Goal: Task Accomplishment & Management: Use online tool/utility

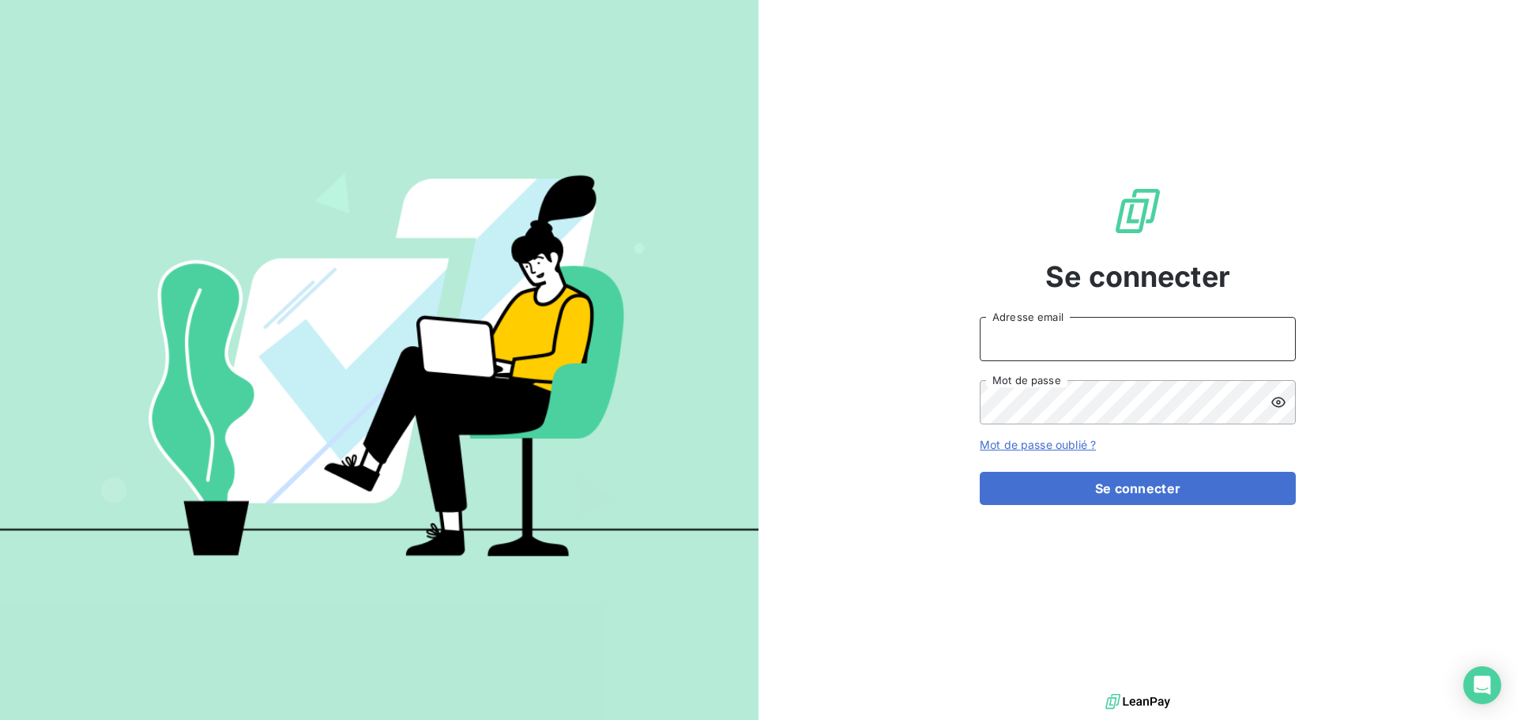
type input "[EMAIL_ADDRESS][DOMAIN_NAME]"
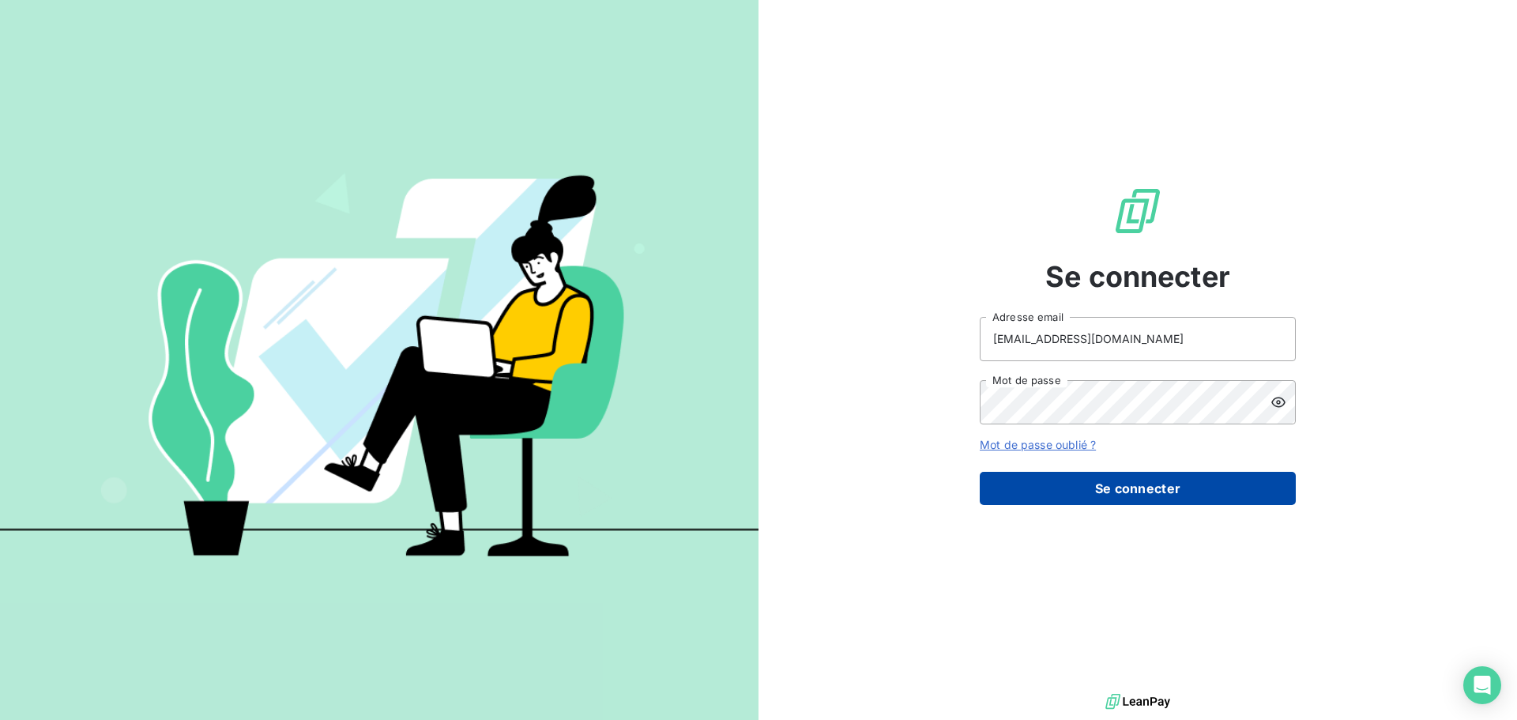
click at [1136, 487] on button "Se connecter" at bounding box center [1138, 488] width 316 height 33
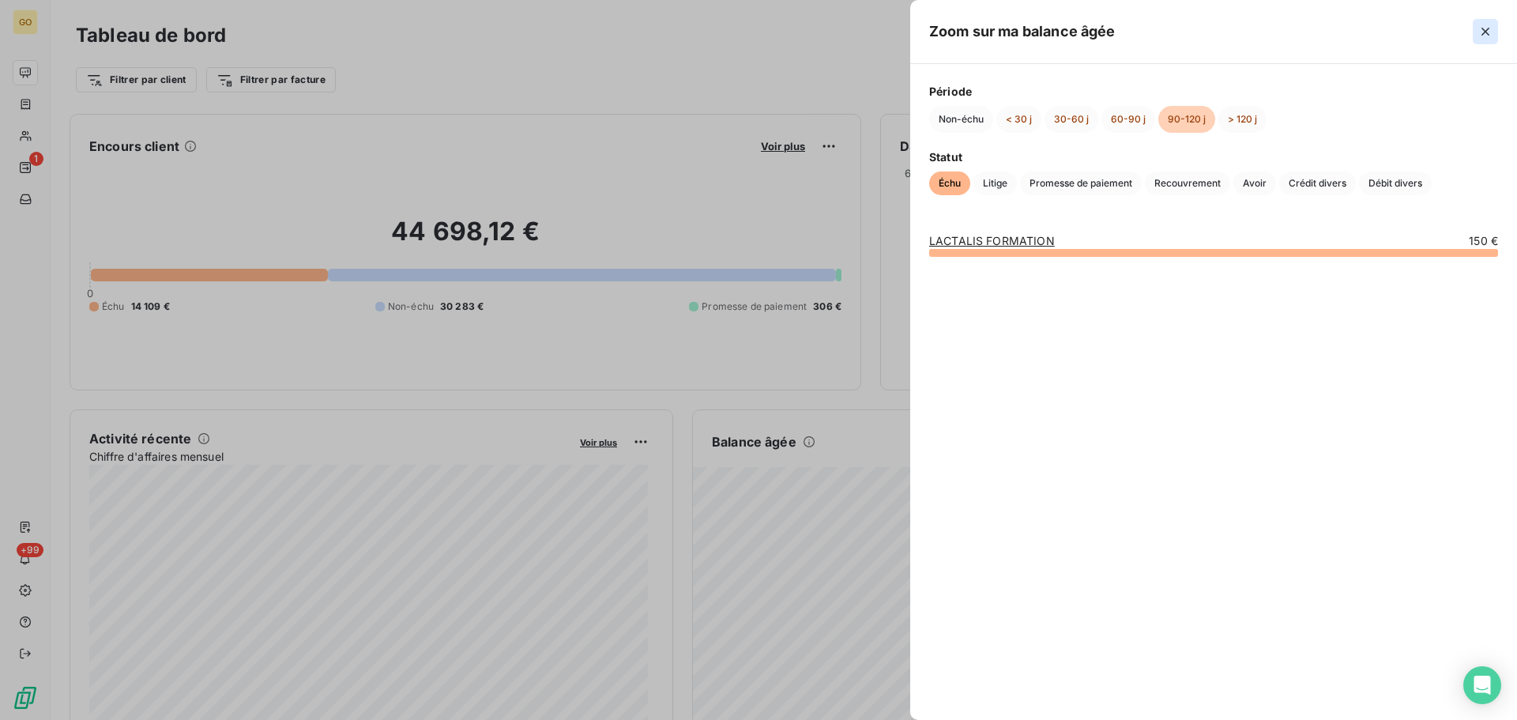
click at [1487, 36] on icon "button" at bounding box center [1485, 32] width 16 height 16
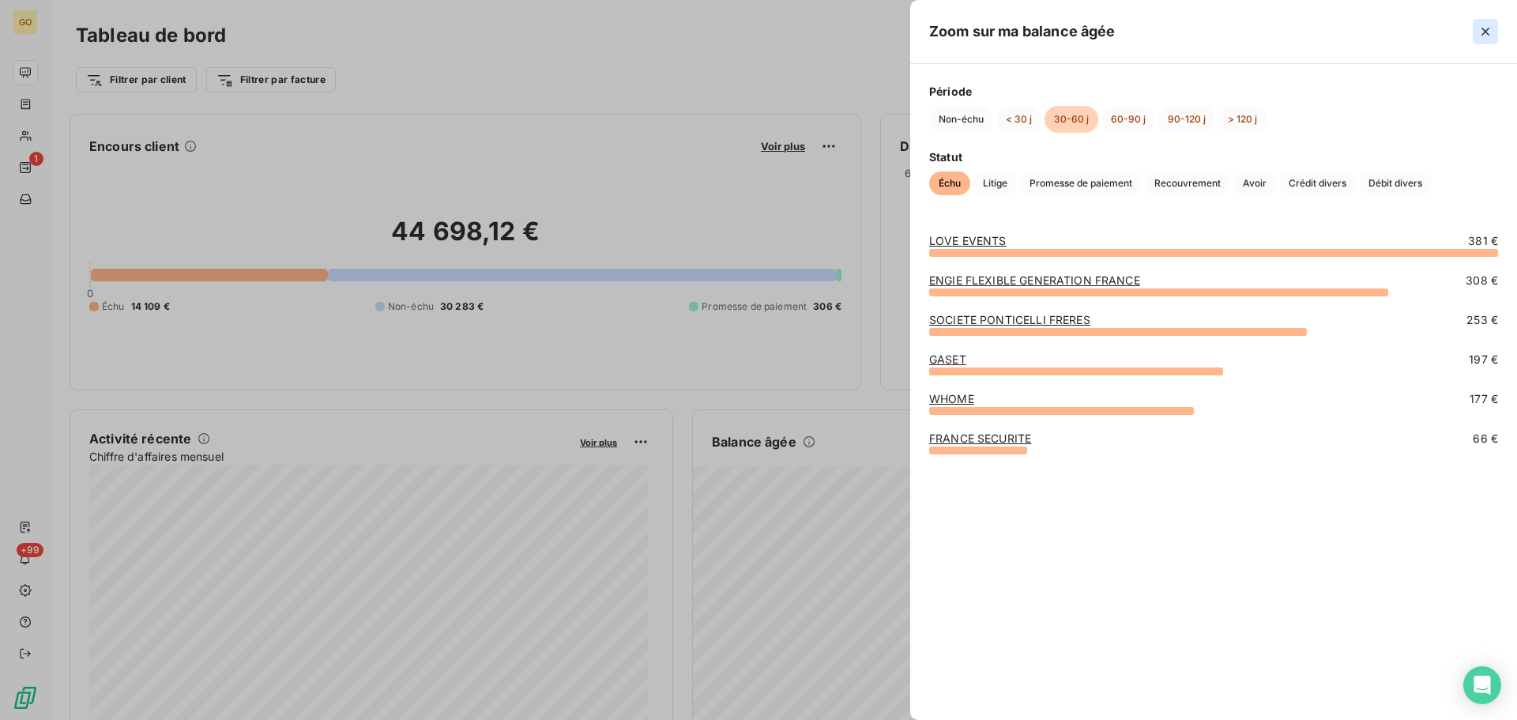
click at [1487, 32] on icon "button" at bounding box center [1485, 32] width 8 height 8
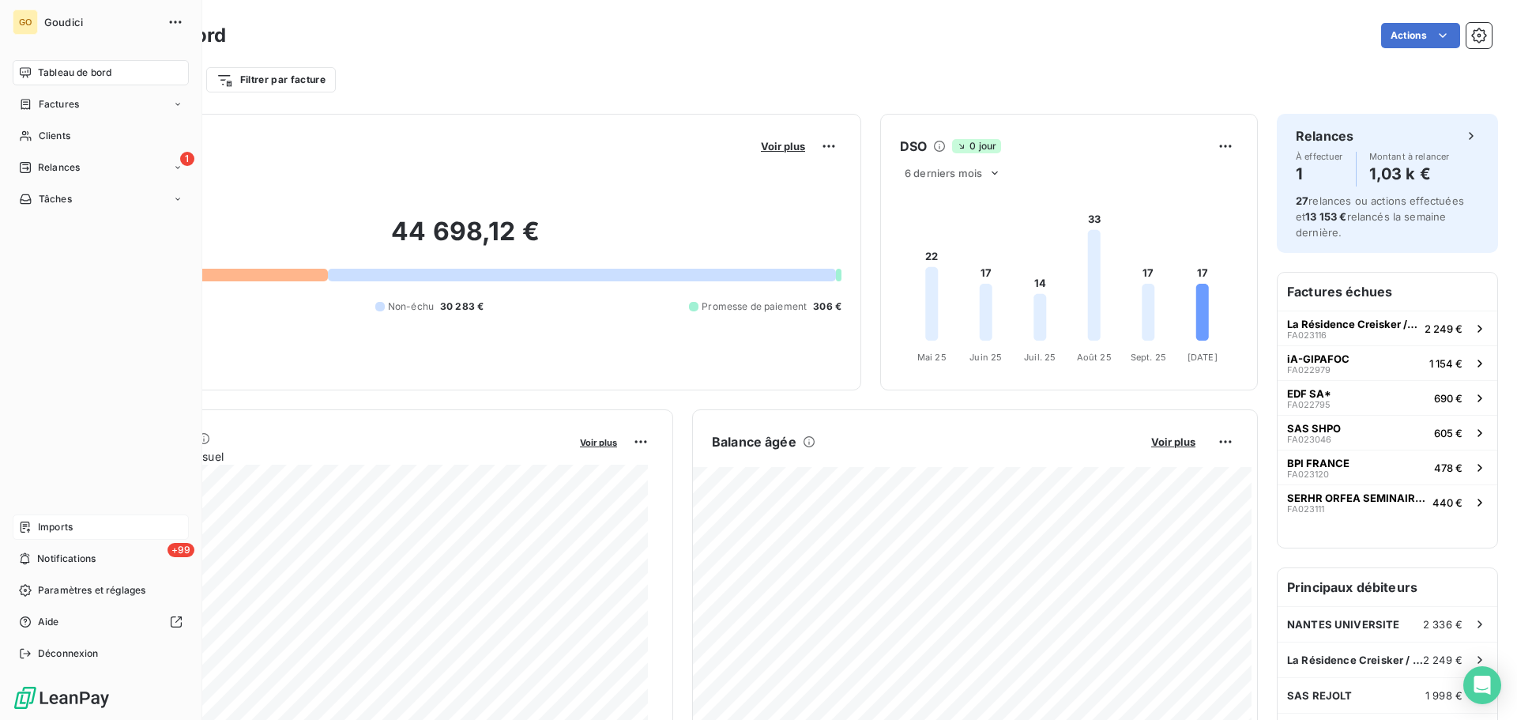
click at [21, 525] on icon at bounding box center [25, 527] width 13 height 13
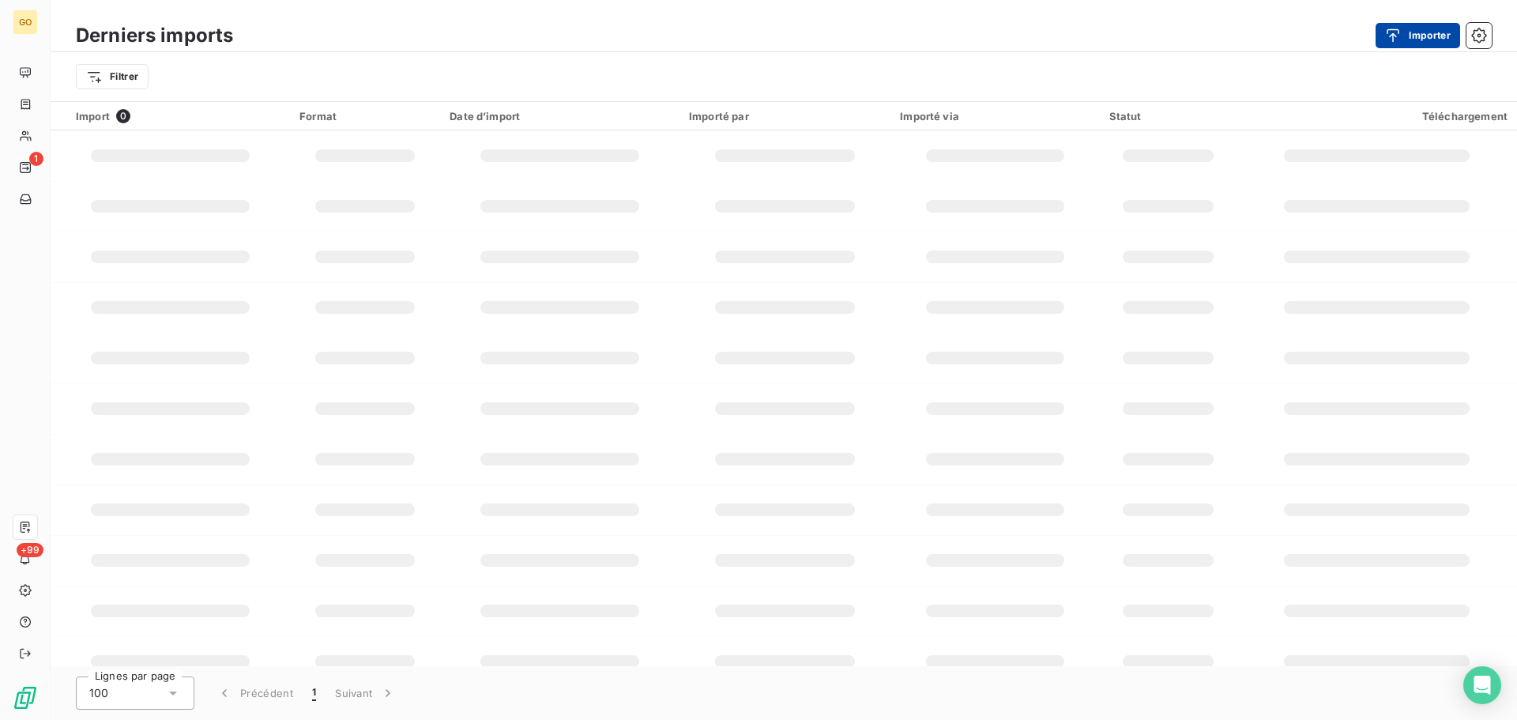
click at [1411, 34] on button "Importer" at bounding box center [1417, 35] width 85 height 25
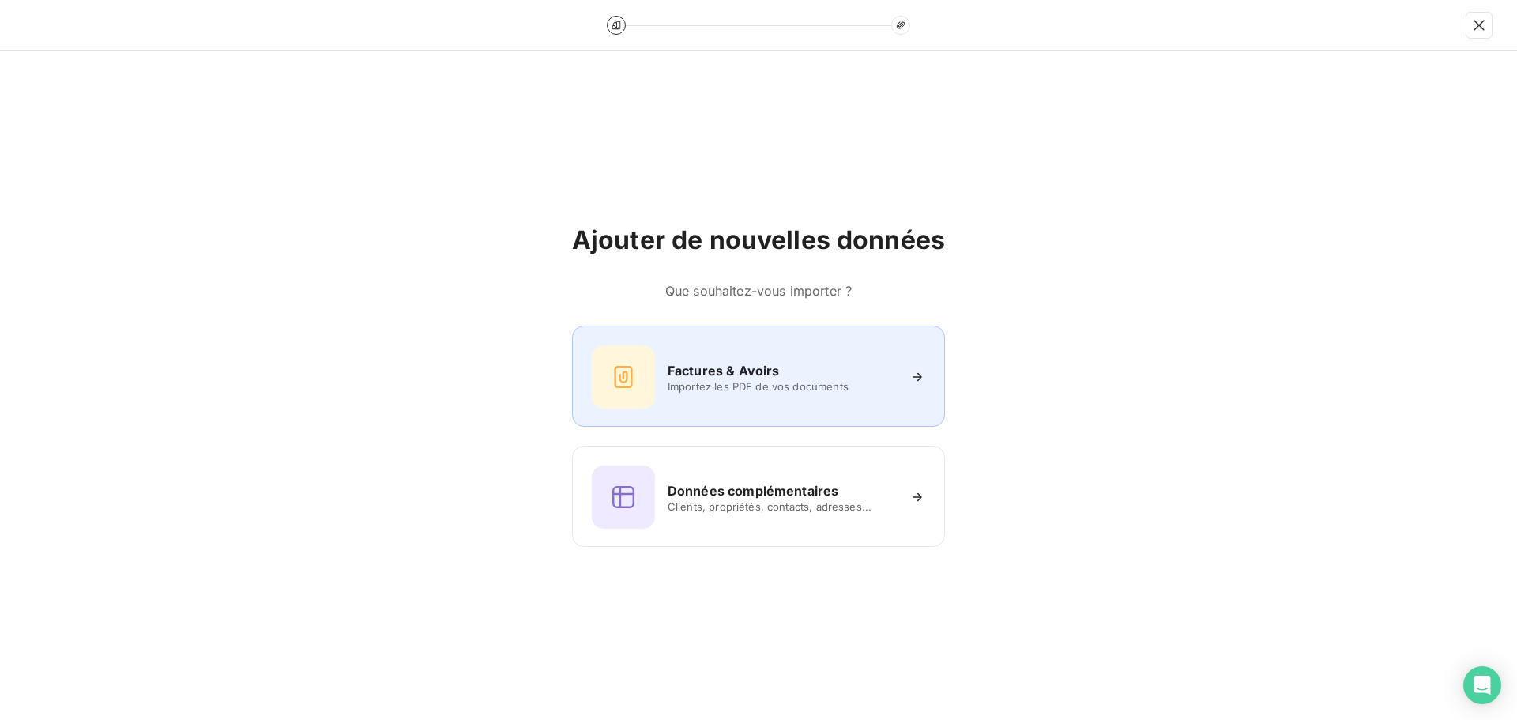
click at [638, 364] on div at bounding box center [623, 376] width 63 height 63
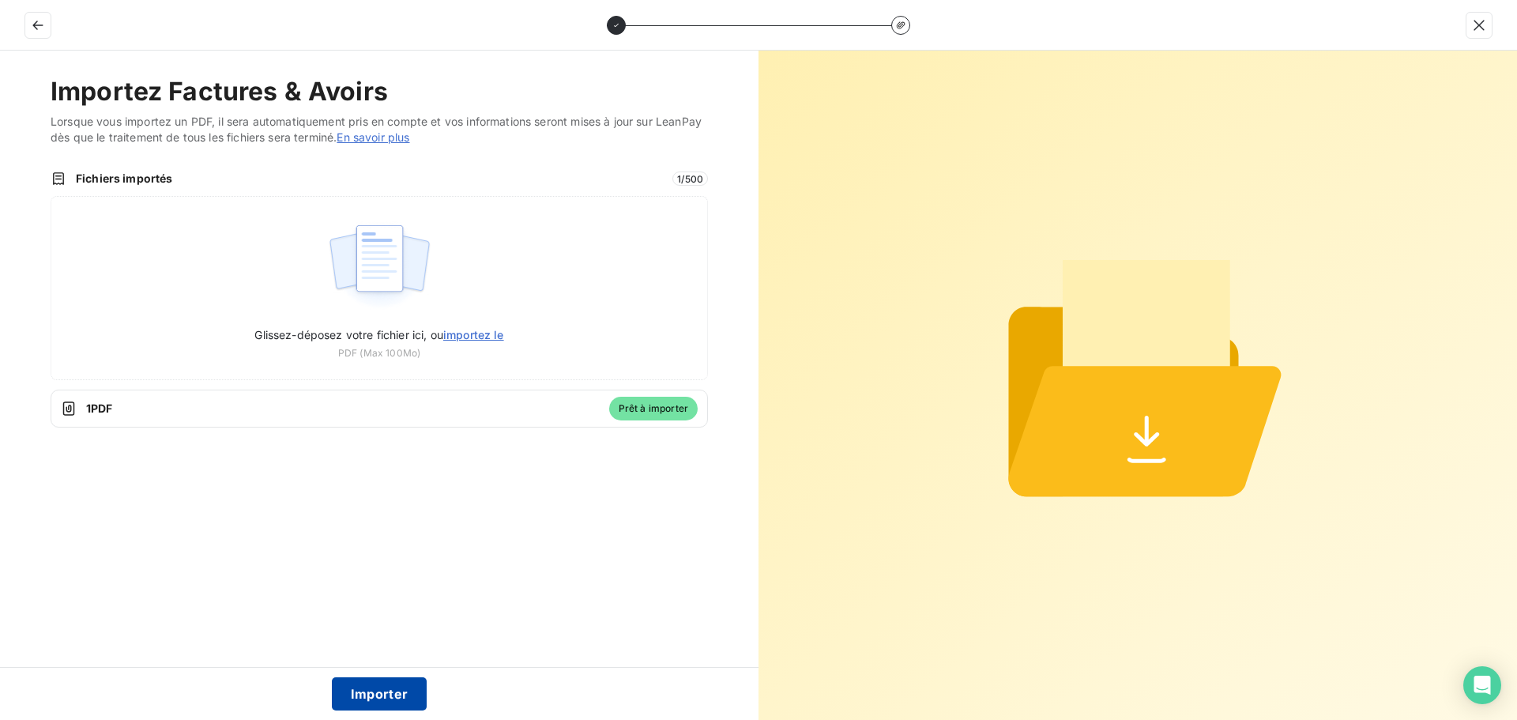
click at [388, 697] on button "Importer" at bounding box center [380, 693] width 96 height 33
